Goal: Find specific page/section: Find specific page/section

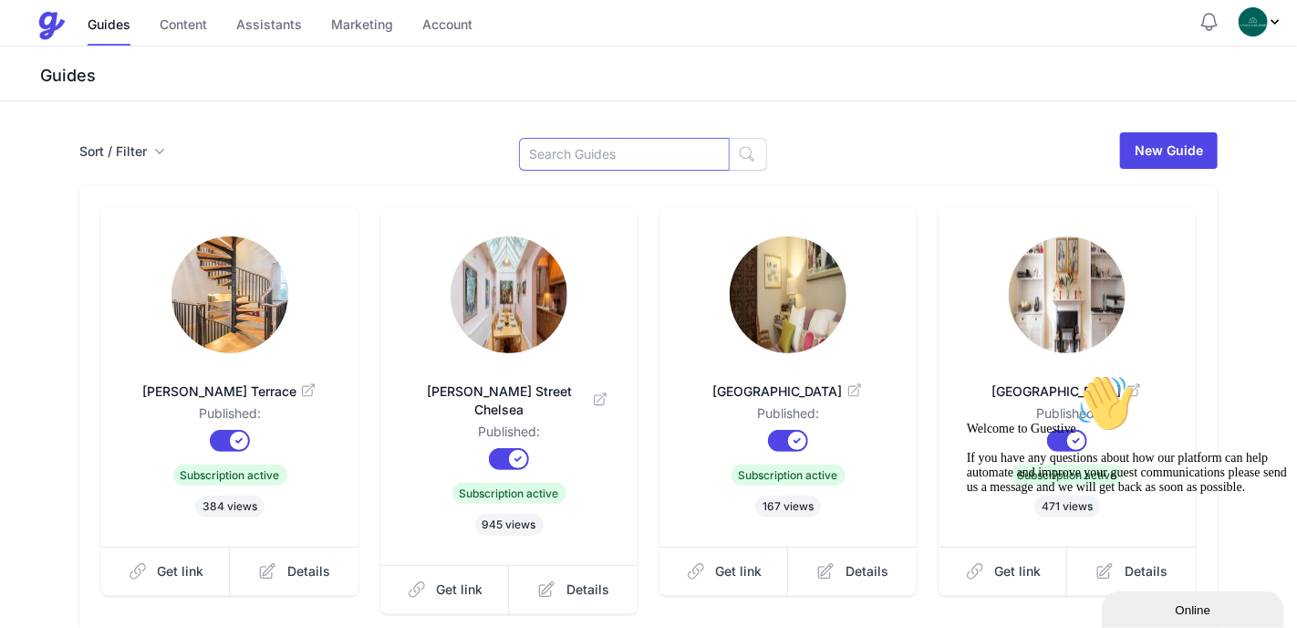
drag, startPoint x: 678, startPoint y: 150, endPoint x: 676, endPoint y: 117, distance: 32.9
click at [678, 150] on input at bounding box center [624, 154] width 211 height 33
type input "!"
type input "1 clover"
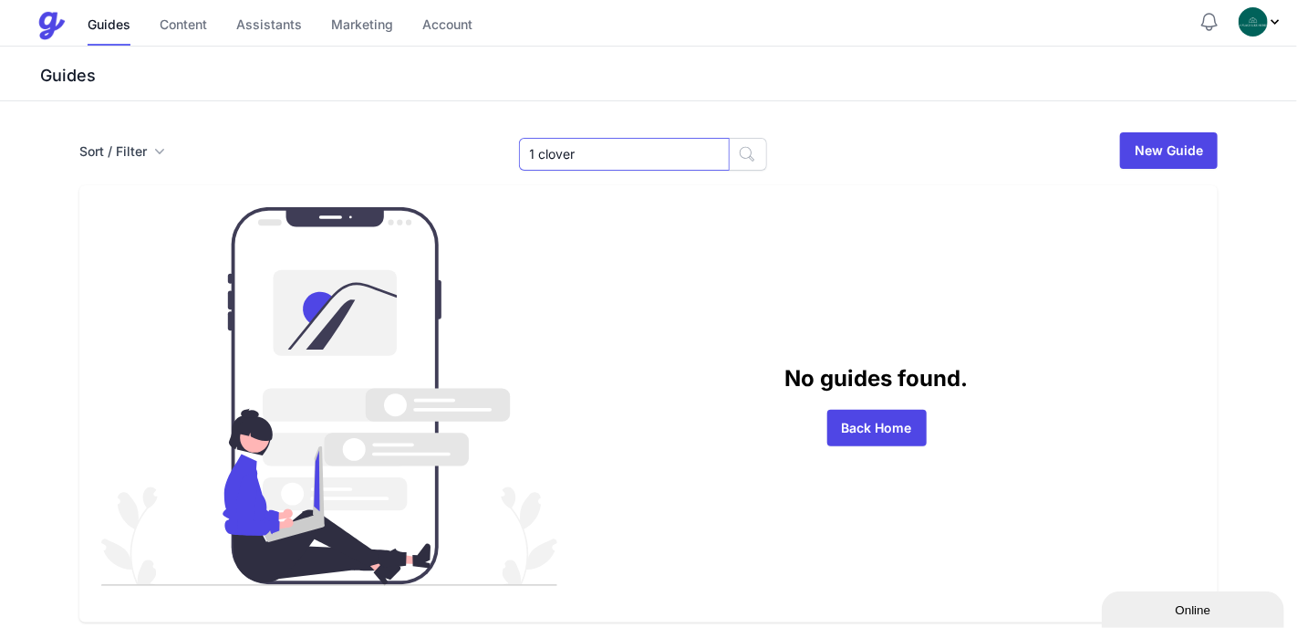
drag, startPoint x: 639, startPoint y: 163, endPoint x: 536, endPoint y: 156, distance: 103.3
click at [536, 156] on input "1 clover" at bounding box center [624, 154] width 211 height 33
type input "one clobe"
click at [587, 152] on input "one clober" at bounding box center [624, 154] width 211 height 33
click at [645, 161] on input "one clober" at bounding box center [624, 154] width 211 height 33
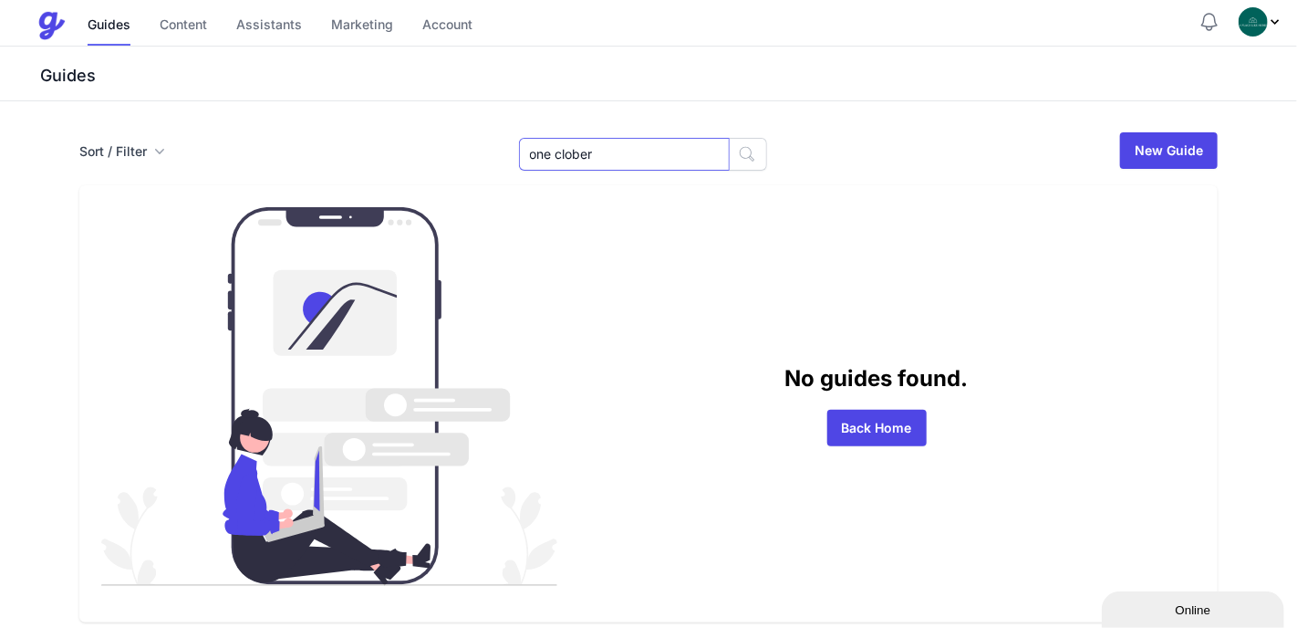
click at [648, 161] on input "one clober" at bounding box center [624, 154] width 211 height 33
type input "one clover"
drag, startPoint x: 0, startPoint y: 0, endPoint x: 512, endPoint y: 148, distance: 532.6
click at [512, 148] on div "Sort / Filter Sort Name Created Unsorted All Published Unpublished Archived one…" at bounding box center [648, 150] width 1138 height 40
click at [589, 148] on input at bounding box center [624, 154] width 211 height 33
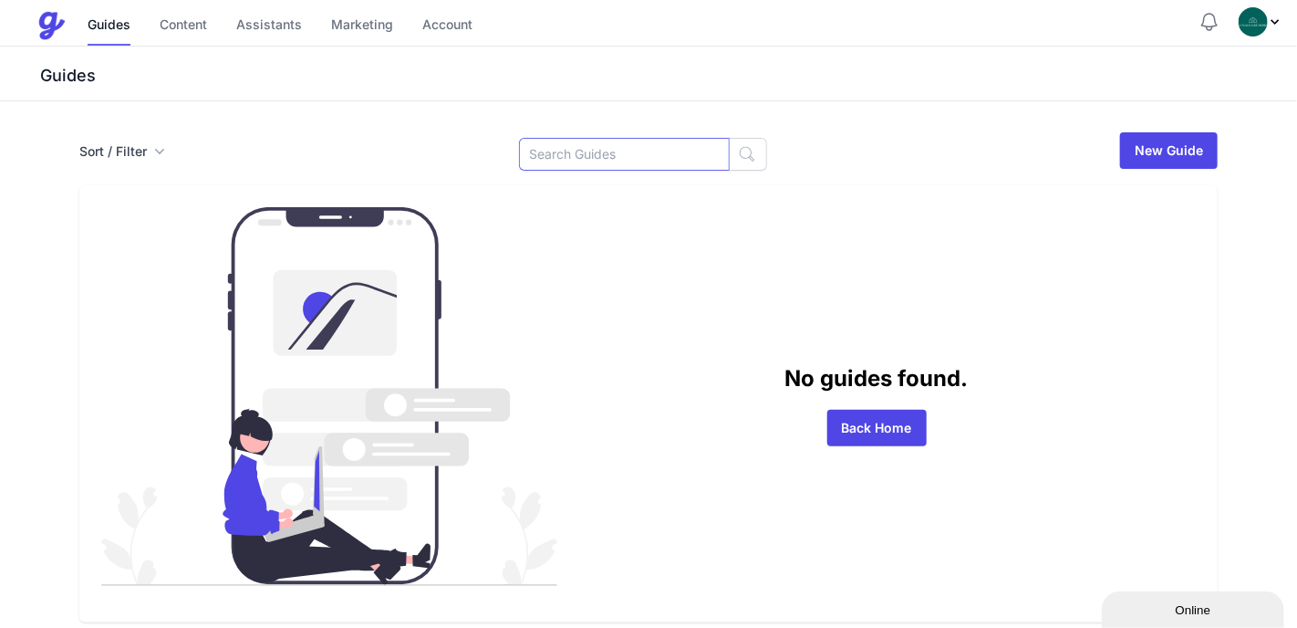
paste input "Clover Mews"
type input "Clover Mews"
click at [738, 152] on icon "button" at bounding box center [747, 154] width 18 height 18
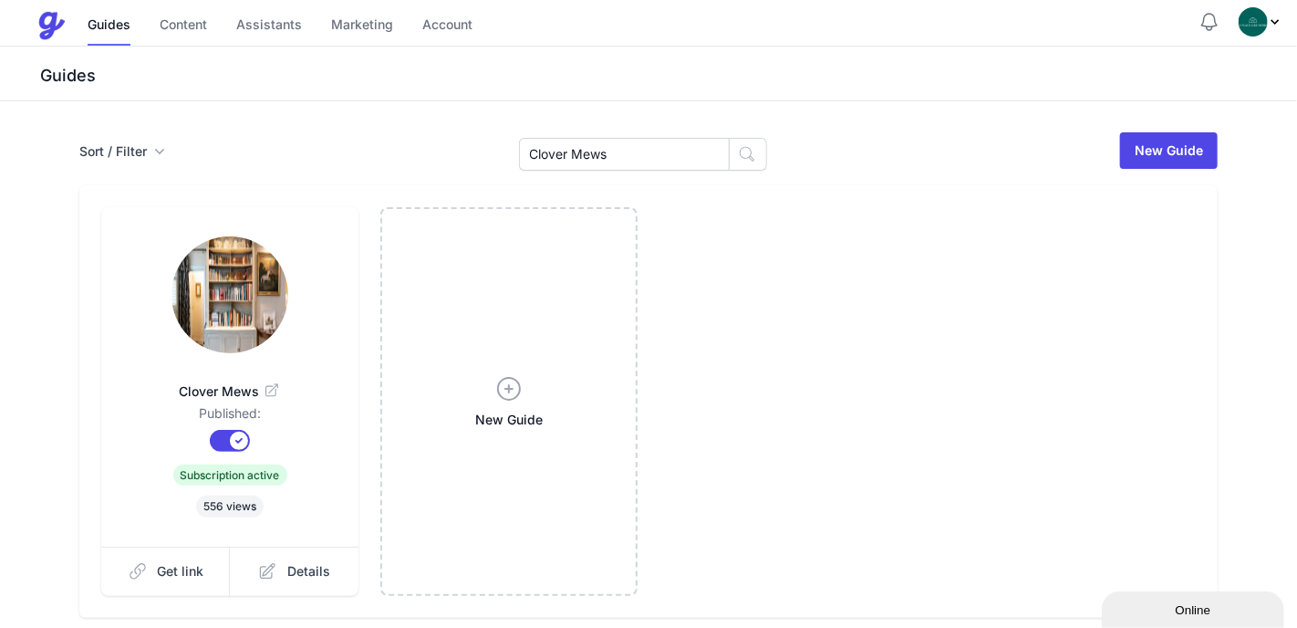
click at [219, 389] on span "Clover Mews" at bounding box center [229, 391] width 199 height 18
click at [834, 65] on h3 "Guides" at bounding box center [666, 76] width 1260 height 22
